Goal: Task Accomplishment & Management: Use online tool/utility

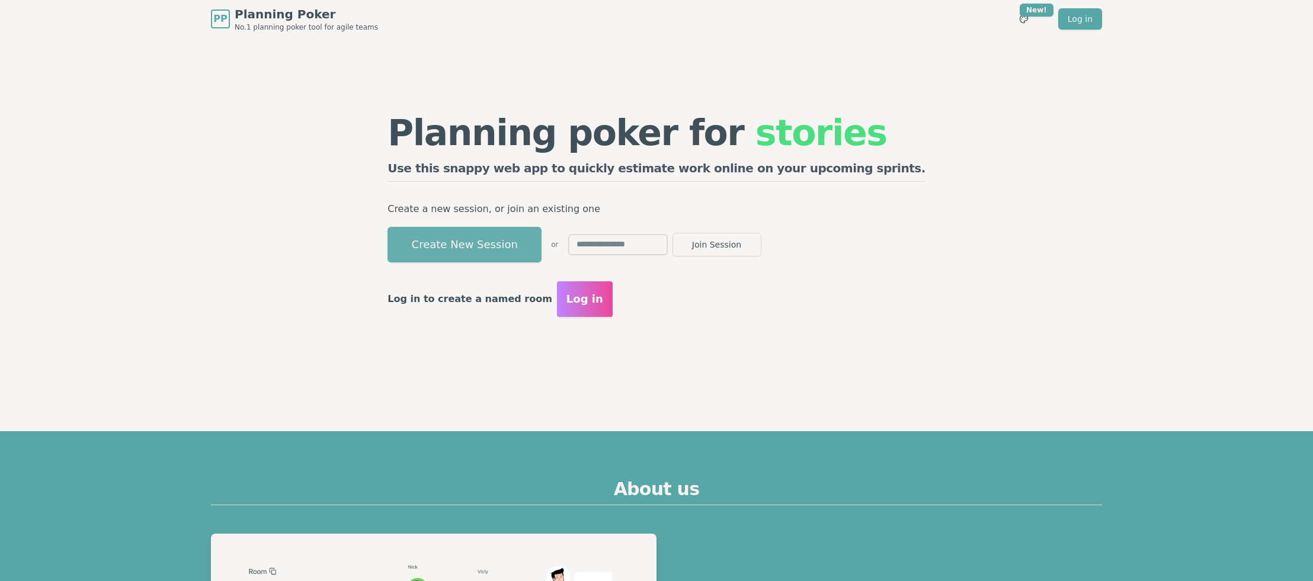
click at [542, 248] on button "Create New Session" at bounding box center [465, 245] width 154 height 36
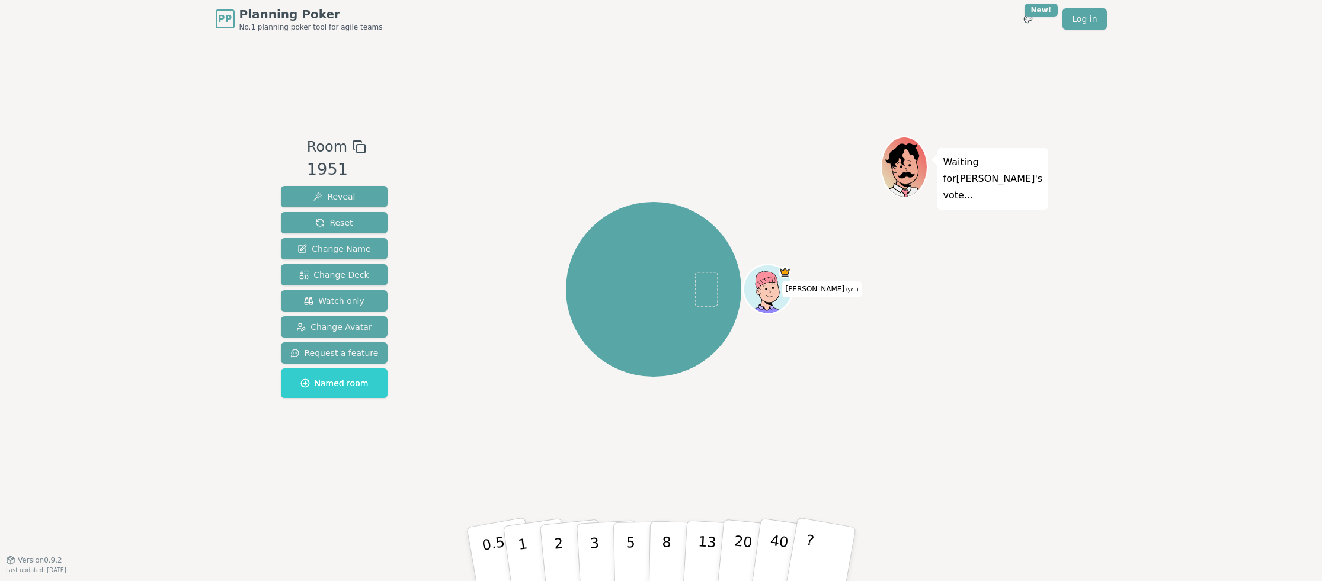
click at [248, 278] on div "PP Planning Poker No.1 planning poker tool for agile teams Toggle theme New! Lo…" at bounding box center [661, 290] width 1322 height 581
click at [548, 170] on div "Emanuel (you)" at bounding box center [653, 290] width 453 height 264
click at [520, 182] on div "Emanuel (you)" at bounding box center [653, 290] width 453 height 264
click at [408, 133] on div "Room 1951 Reveal Reset Change Name Change Deck Watch only Change Avatar Request…" at bounding box center [661, 299] width 770 height 522
click at [357, 152] on rect at bounding box center [361, 149] width 8 height 8
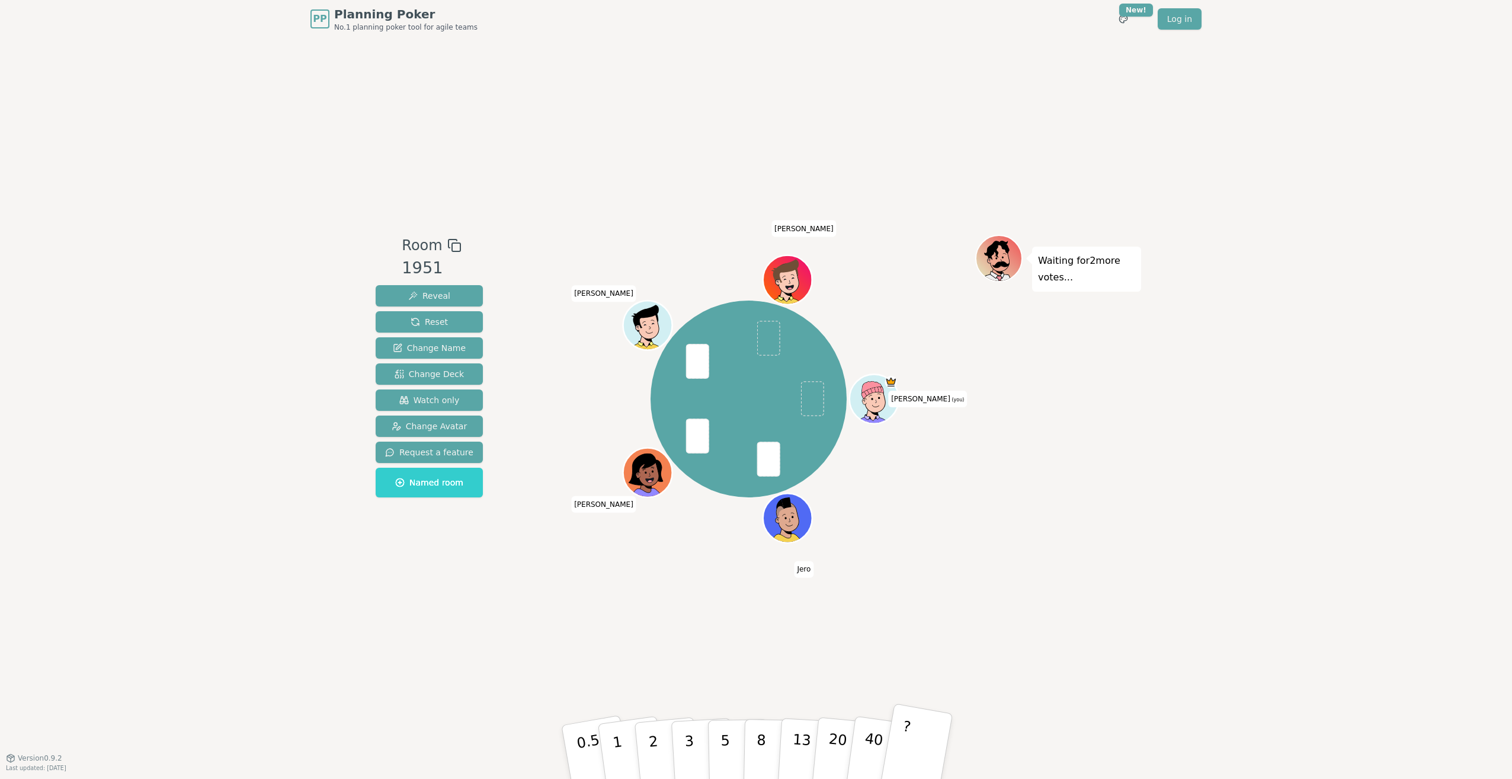
click at [912, 581] on button "?" at bounding box center [916, 752] width 74 height 98
